Goal: Find specific page/section: Find specific page/section

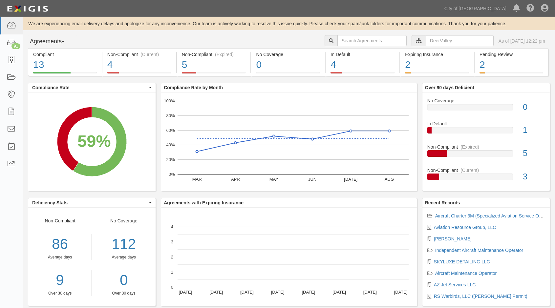
scroll to position [14, 0]
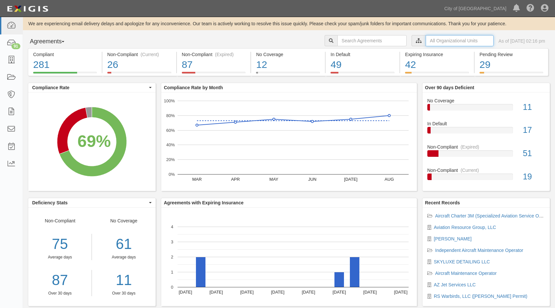
click at [435, 45] on input "text" at bounding box center [460, 40] width 68 height 11
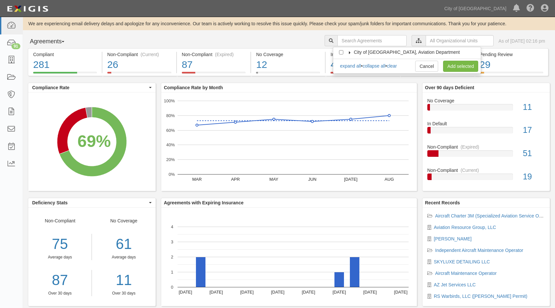
click at [350, 53] on icon at bounding box center [349, 52] width 5 height 3
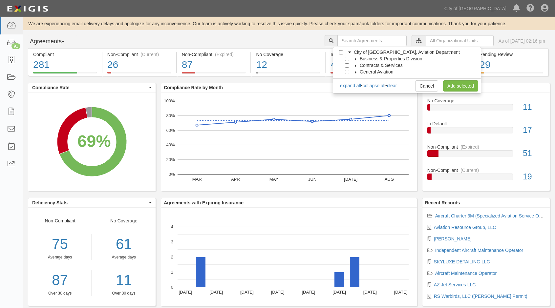
click at [356, 73] on icon at bounding box center [355, 72] width 5 height 3
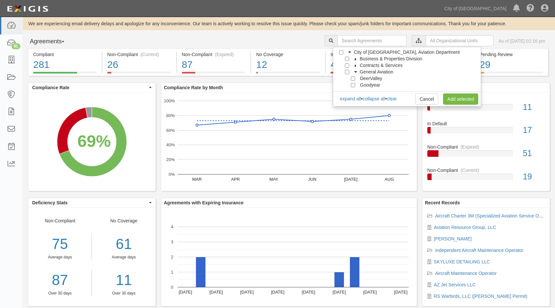
click at [354, 81] on div "DeerValley" at bounding box center [363, 78] width 36 height 7
click at [352, 76] on input "DeerValley" at bounding box center [353, 78] width 4 height 4
checkbox input "true"
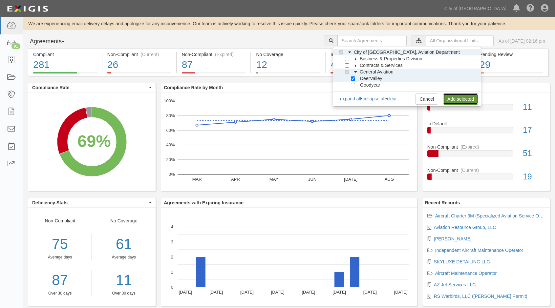
click at [462, 102] on link "Add selected" at bounding box center [460, 99] width 35 height 11
